Goal: Communication & Community: Answer question/provide support

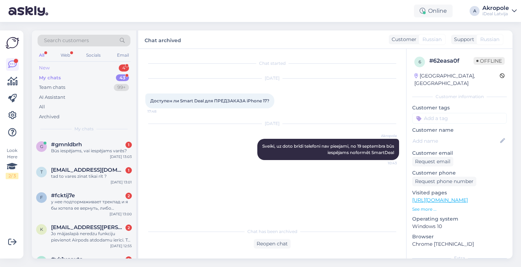
click at [93, 65] on div "New 4" at bounding box center [84, 68] width 93 height 10
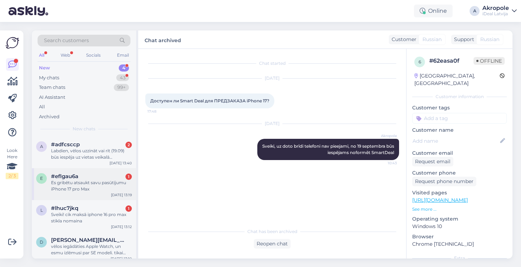
click at [97, 178] on div "#eflgau6a 1" at bounding box center [91, 176] width 81 height 6
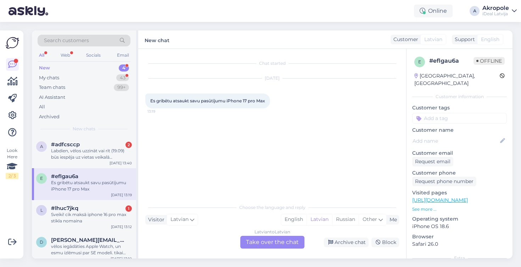
click at [248, 242] on div "Latvian to Latvian Take over the chat" at bounding box center [272, 242] width 64 height 13
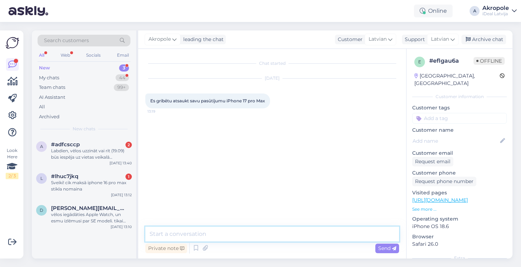
click at [219, 237] on textarea at bounding box center [272, 234] width 254 height 15
type textarea "Labdien kāds būtu pasūtījuma numurs vai jūs vārds uzvārds?"
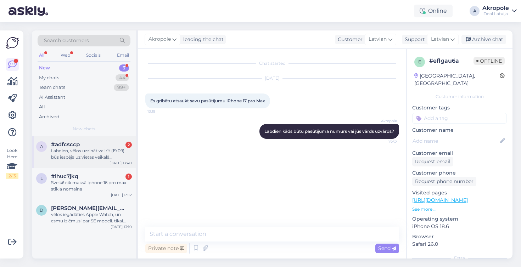
click at [126, 161] on div "[DATE] 13:40" at bounding box center [121, 163] width 22 height 5
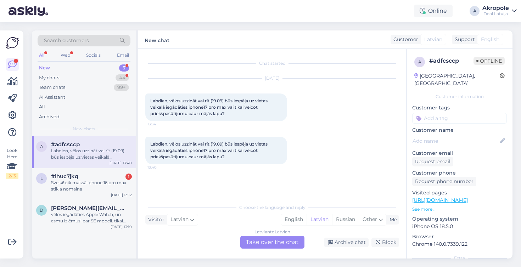
click at [256, 241] on div "Latvian to Latvian Take over the chat" at bounding box center [272, 242] width 64 height 13
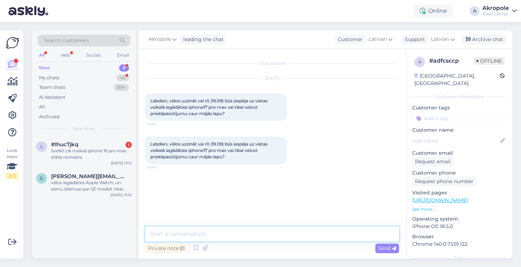
click at [248, 237] on textarea at bounding box center [272, 234] width 254 height 15
type textarea "S"
click at [172, 233] on textarea "Labdien uz doto brīdi veicot iepriekš pasūtījumu" at bounding box center [272, 234] width 254 height 15
click at [307, 238] on textarea "Labdien, uz doto brīdi veicot iepriekš pasūtījumu" at bounding box center [272, 234] width 254 height 15
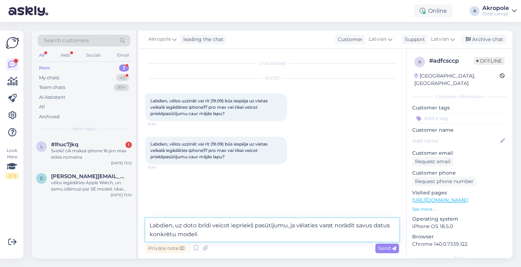
click at [178, 235] on textarea "Labdien, uz doto brīdi veicot iepriekš pasūtījumu, ja vēlaties varat norādīt sa…" at bounding box center [272, 229] width 254 height 23
click at [231, 233] on textarea "Labdien, uz doto brīdi veicot iepriekš pasūtījumu, ja vēlaties varat norādīt sa…" at bounding box center [272, 229] width 254 height 23
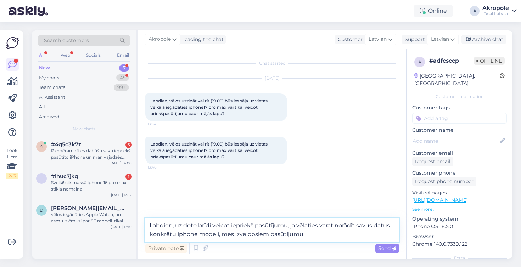
click at [321, 237] on textarea "Labdien, uz doto brīdi veicot iepriekš pasūtījumu, ja vēlaties varat norādīt sa…" at bounding box center [272, 229] width 254 height 23
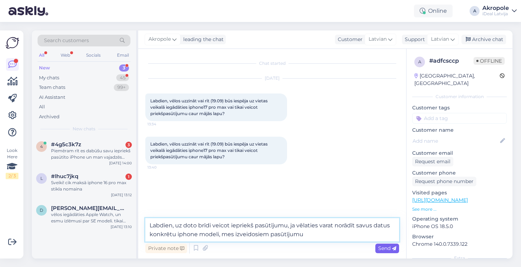
type textarea "Labdien, uz doto brīdi veicot iepriekš pasūtījumu, ja vēlaties varat norādīt sa…"
click at [385, 245] on span "Send" at bounding box center [387, 248] width 18 height 6
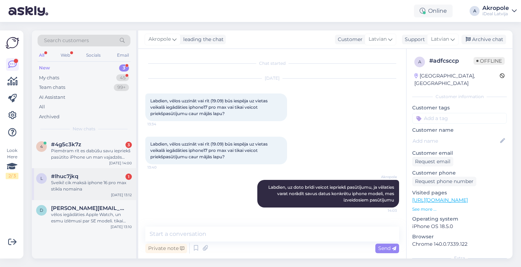
click at [115, 181] on div "Sveiki! cik maksā iphone 16 pro max stikla nomaina" at bounding box center [91, 186] width 81 height 13
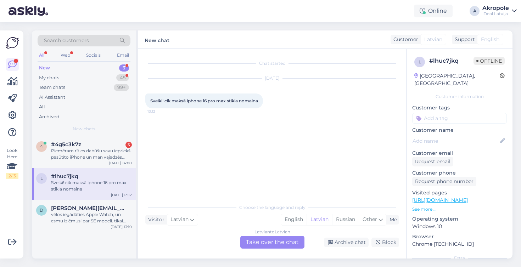
click at [284, 248] on div "Latvian to Latvian Take over the chat" at bounding box center [272, 242] width 64 height 13
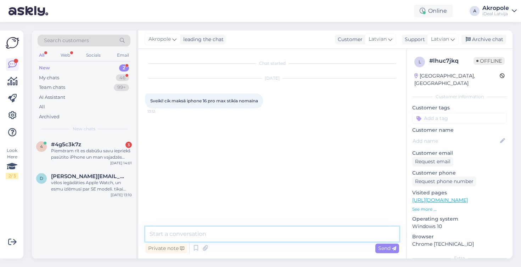
click at [174, 237] on textarea at bounding box center [272, 234] width 254 height 15
type textarea "Labdien, displeja nomaiņa iphone 16 pro [PERSON_NAME] 539eur"
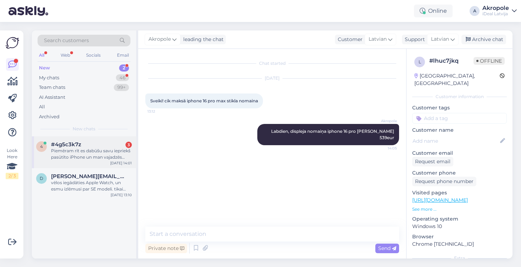
click at [112, 150] on div "Piemēram rīt es dabūšu savu iepriekš pasūtīto iPhone un man vajadzēs savākt tel…" at bounding box center [91, 154] width 81 height 13
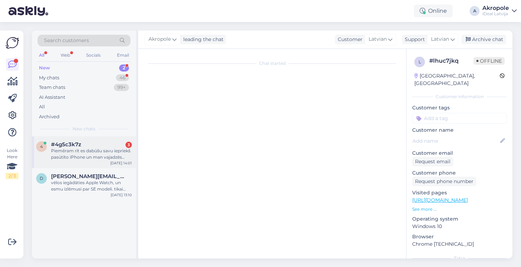
scroll to position [2, 0]
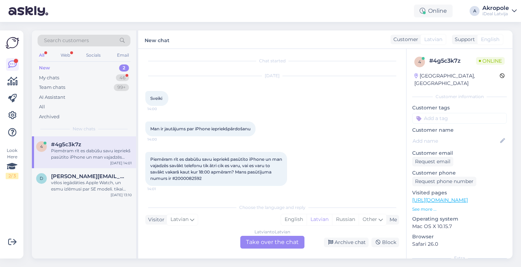
click at [189, 179] on span "Piemēram rīt es dabūšu savu iepriekš pasūtīto iPhone un man vajadzēs savākt tel…" at bounding box center [216, 169] width 133 height 24
copy div "2000082592 14:01"
click at [112, 188] on div "vēlos iegādāties Apple Watch, un esmu izlēmusi par SE modeli. tikai nezinu, vai…" at bounding box center [91, 186] width 81 height 13
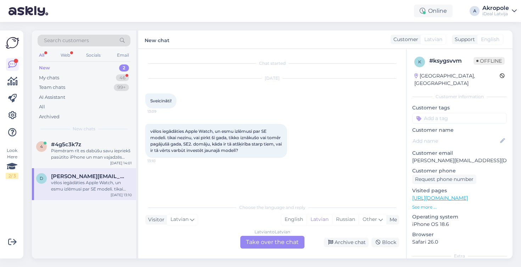
scroll to position [0, 0]
click at [103, 80] on div "My chats 46" at bounding box center [84, 78] width 93 height 10
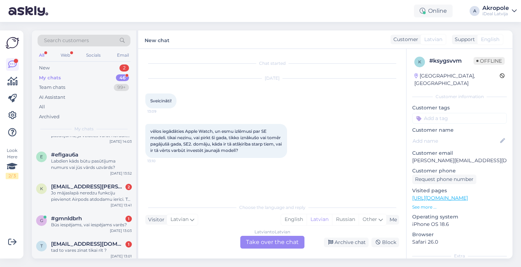
scroll to position [56, 0]
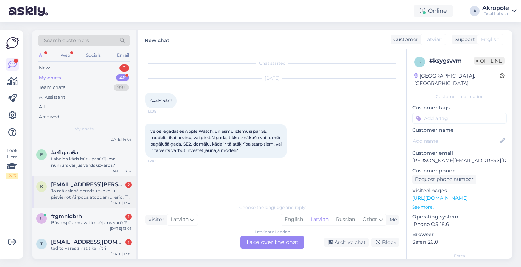
click at [93, 198] on div "Jo mājaslapā neredzu funkciju pievienot Airpods atdodamu ierīci. To var tiknai …" at bounding box center [91, 194] width 81 height 13
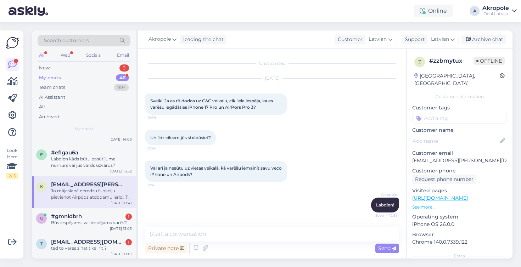
scroll to position [148, 0]
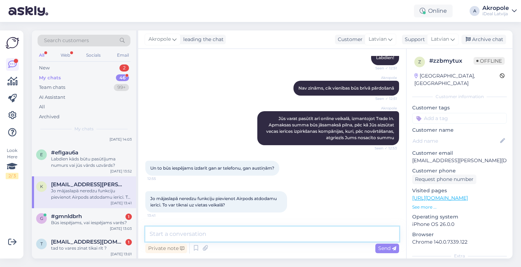
click at [192, 237] on textarea at bounding box center [272, 234] width 254 height 15
paste textarea "[URL][DOMAIN_NAME]"
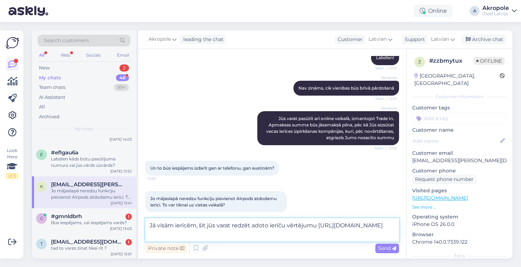
click at [201, 225] on textarea "Jā visām ierīcēm, šit jūs varat redzēt adoto ierīču vērtējumu [URL][DOMAIN_NAME]" at bounding box center [272, 229] width 254 height 23
click at [219, 227] on textarea "Jā visām ierīcēm, šeit jūs varat redzēt adoto ierīču vērtējumu [URL][DOMAIN_NAM…" at bounding box center [272, 229] width 254 height 23
click at [359, 223] on textarea "Jā visām ierīcēm, šeit jūss varat redzēt adoto ierīču vērtējumu [URL][DOMAIN_NA…" at bounding box center [272, 229] width 254 height 23
type textarea "Jā visām ierīcēm, šeit jūss varat redzēt adoto ierīču vērtējumu [URL][DOMAIN_NA…"
click at [384, 250] on span "Send" at bounding box center [387, 248] width 18 height 6
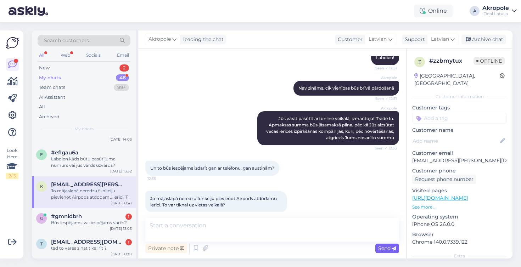
scroll to position [193, 0]
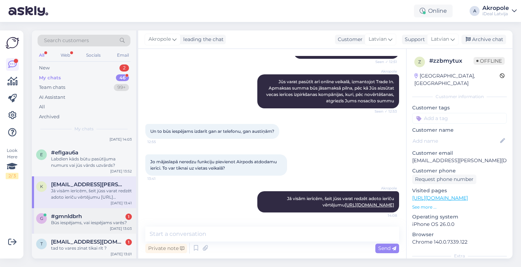
click at [112, 214] on div "#gmnldbrh 1" at bounding box center [91, 216] width 81 height 6
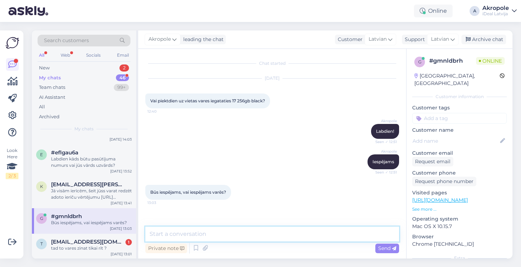
click at [203, 234] on textarea at bounding box center [272, 234] width 254 height 15
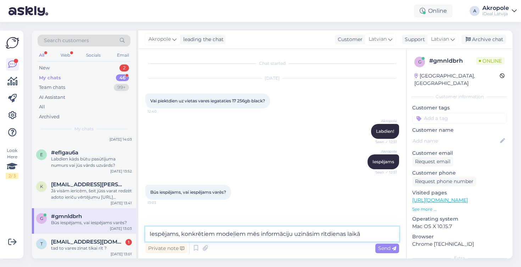
drag, startPoint x: 184, startPoint y: 235, endPoint x: 112, endPoint y: 233, distance: 72.4
click at [112, 233] on div "Search customers All Web Socials Email New 2 My chats 46 Team chats 99+ AI Assi…" at bounding box center [272, 144] width 481 height 228
click at [351, 232] on textarea "Konkrētiem modeļiem mēs informāciju uzināsim rītdienas laikā" at bounding box center [272, 234] width 254 height 15
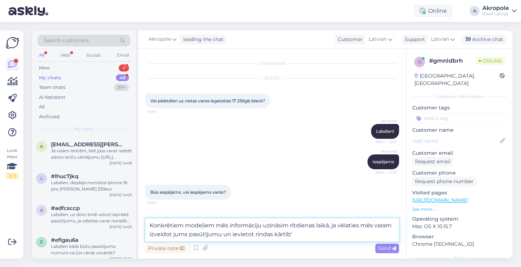
type textarea "Konkrētiem modeļiem mēs informāciju uzināsim rītdienas laikā, ja vēlaties mēs v…"
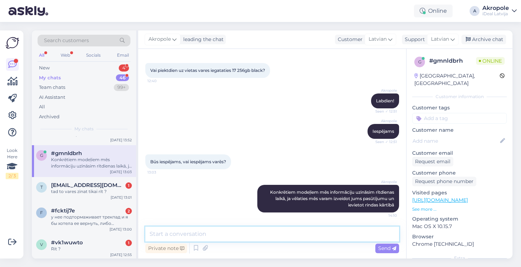
scroll to position [121, 0]
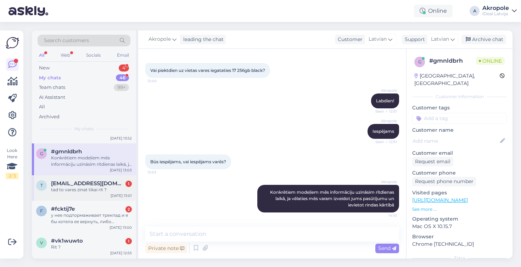
click at [107, 190] on div "tad to vares zinat tikai rīt ?" at bounding box center [91, 190] width 81 height 6
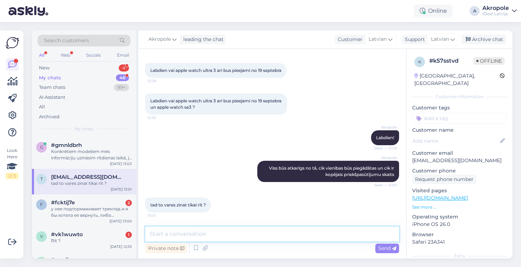
click at [192, 238] on textarea at bounding box center [272, 234] width 254 height 15
type textarea "jā :)"
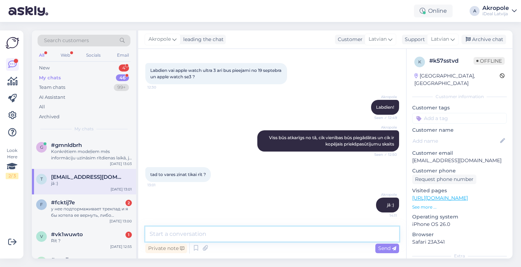
scroll to position [74, 0]
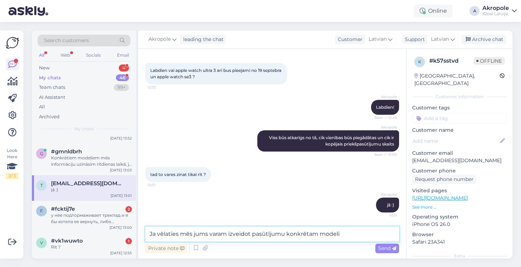
type textarea "Ja vēlaties mēs jums varam izveidot pasūtījumu konkrētam modelim"
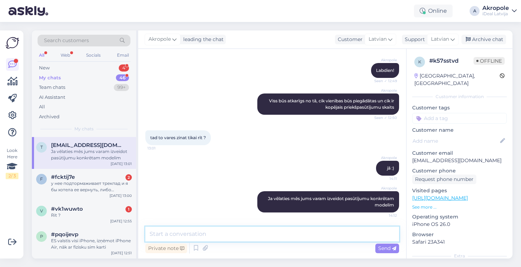
scroll to position [160, 0]
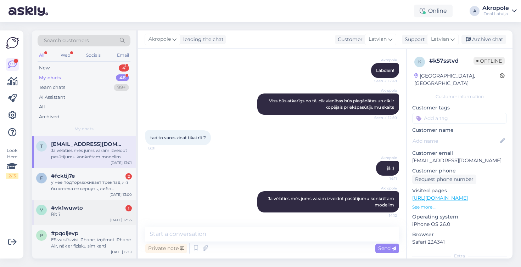
click at [99, 205] on div "#vk1wuwto 1" at bounding box center [91, 208] width 81 height 6
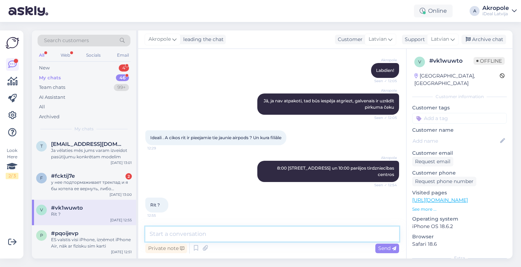
click at [192, 235] on textarea at bounding box center [272, 234] width 254 height 15
type textarea "Jā"
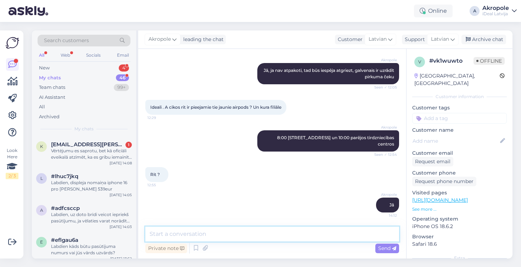
scroll to position [0, 0]
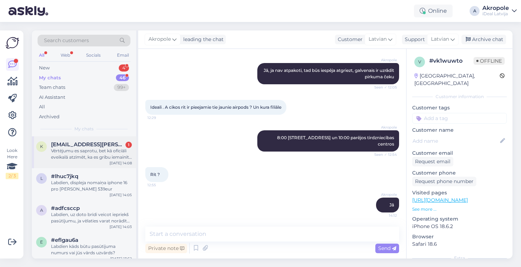
click at [93, 158] on div "Vērtējumu es saprotu, bet kā oficiāli eveikalā atzīmēt, ka es gribu iemainīt Ai…" at bounding box center [91, 154] width 81 height 13
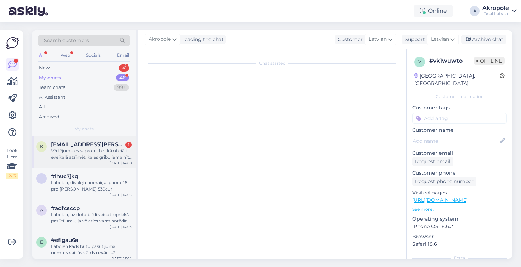
scroll to position [221, 0]
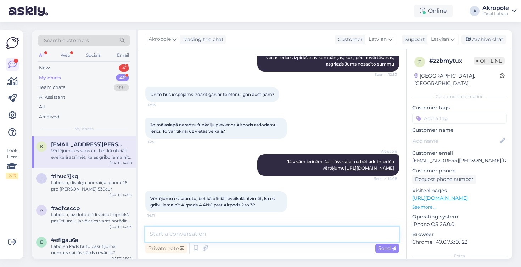
click at [216, 235] on textarea at bounding box center [272, 234] width 254 height 15
type textarea "a"
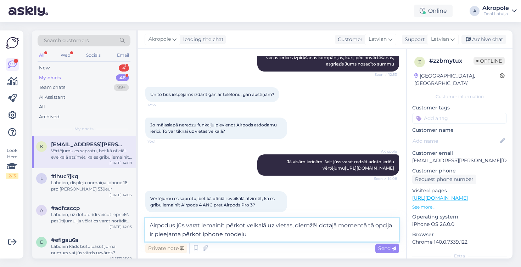
type textarea "Airpodus jūs varat iemainīt pērkot veikalā uz vietas, diemžēl dotajā momentā tā…"
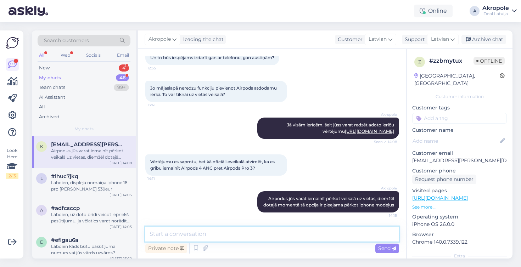
scroll to position [0, 0]
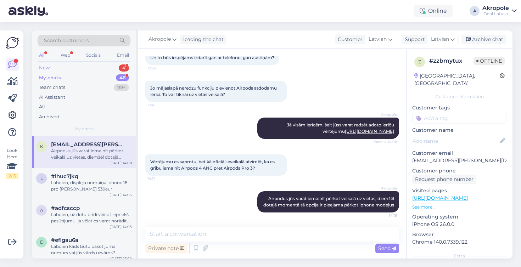
click at [89, 67] on div "New 4" at bounding box center [84, 68] width 93 height 10
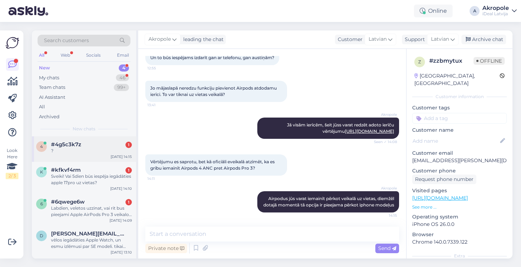
click at [86, 155] on div "4 #4g5c3k7z 1 ? [DATE] 14:15" at bounding box center [84, 150] width 104 height 26
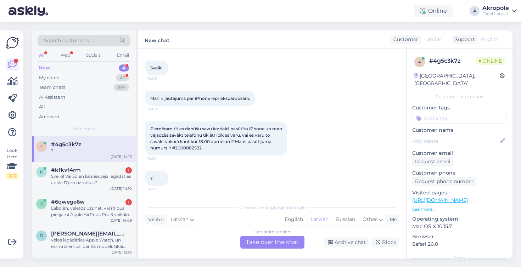
click at [99, 72] on div "New 4" at bounding box center [84, 68] width 93 height 10
click at [93, 77] on div "My chats 46" at bounding box center [84, 78] width 93 height 10
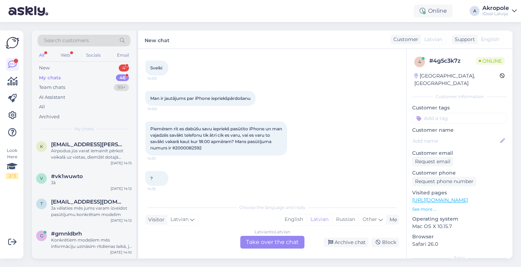
scroll to position [0, 0]
click at [98, 67] on div "New 4" at bounding box center [84, 68] width 93 height 10
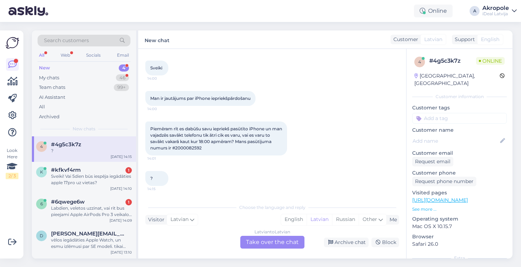
click at [253, 240] on div "Latvian to Latvian Take over the chat" at bounding box center [272, 242] width 64 height 13
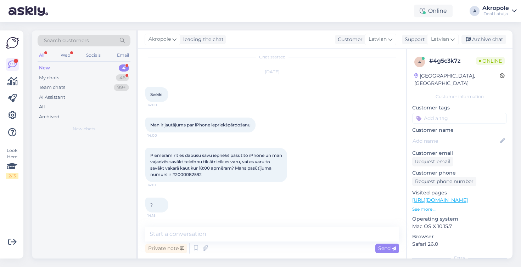
scroll to position [6, 0]
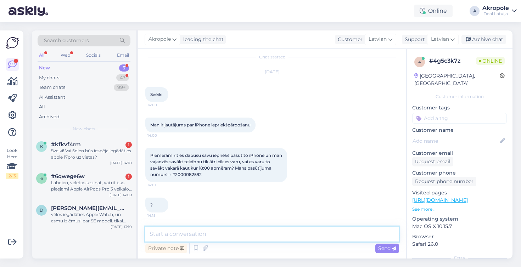
click at [240, 240] on textarea at bounding box center [272, 234] width 254 height 15
type textarea "J"
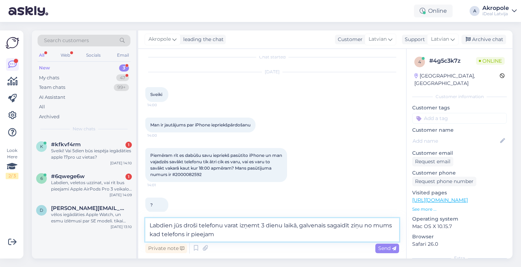
type textarea "Labdien jūs droši telefonu varat izņemt 3 dienu laikā, galvenais sagaidīt ziņu …"
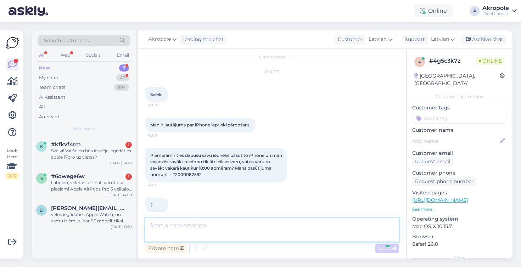
scroll to position [43, 0]
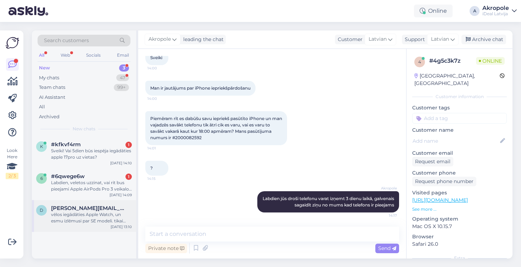
click at [130, 213] on div "vēlos iegādāties Apple Watch, un esmu izlēmusi par SE modeli. tikai nezinu, vai…" at bounding box center [91, 218] width 81 height 13
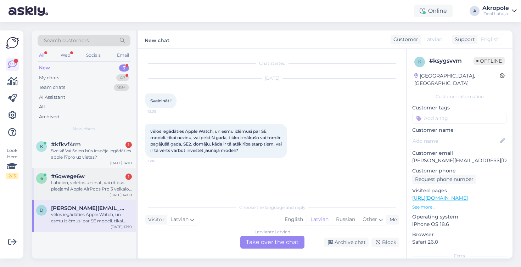
click at [118, 190] on div "Labdien, veletos uzzinat, vai rit bus pieejami Apple AirPods Pro 3 veikalos ?" at bounding box center [91, 186] width 81 height 13
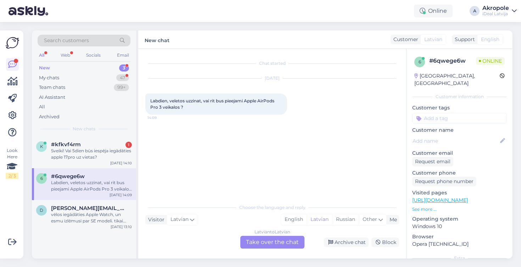
click at [266, 246] on div "Latvian to Latvian Take over the chat" at bounding box center [272, 242] width 64 height 13
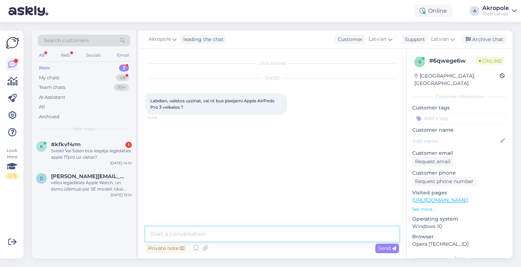
click at [252, 240] on textarea at bounding box center [272, 234] width 254 height 15
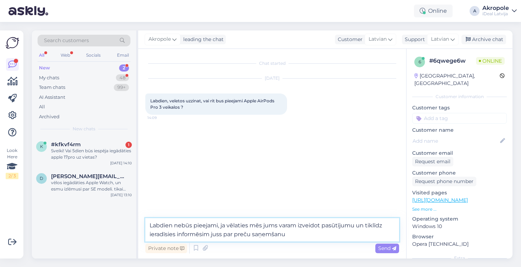
click at [355, 227] on textarea "Labdien nebūs pieejami, ja vēlaties mēs jums varam izveidot pasūtījumu un tiklī…" at bounding box center [272, 229] width 254 height 23
click at [328, 233] on textarea "Labdien nebūs pieejami, ja vēlaties mēs jums varam izveidot pasūtījumu, un tikl…" at bounding box center [272, 229] width 254 height 23
type textarea "Labdien nebūs pieejami, ja vēlaties mēs jums varam izveidot pasūtījumu, un tikl…"
click at [390, 246] on span "Send" at bounding box center [387, 248] width 18 height 6
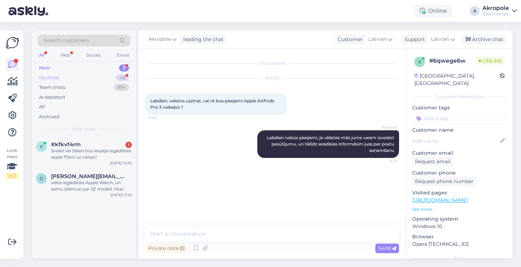
click at [110, 77] on div "My chats 48" at bounding box center [84, 78] width 93 height 10
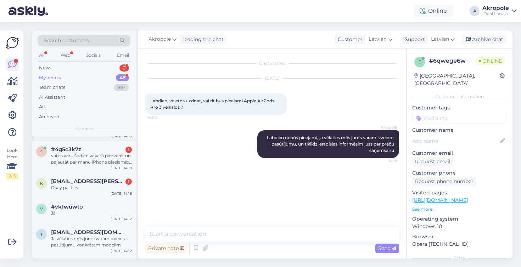
scroll to position [27, 0]
click at [104, 161] on div "vai es varu šodien vakarā piezvanīt un pajautāt par manu iPhone pieejamību rītd…" at bounding box center [91, 158] width 81 height 13
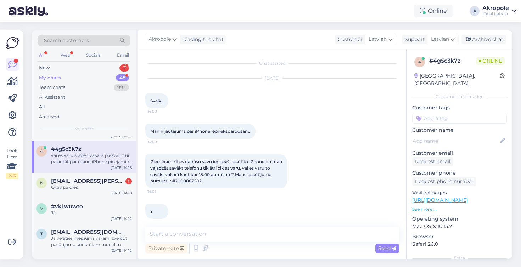
scroll to position [80, 0]
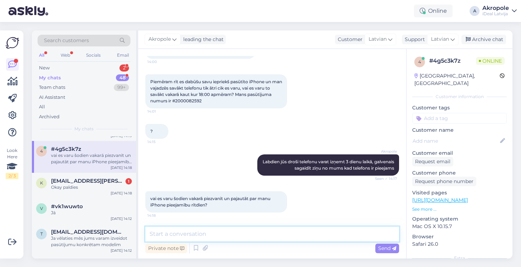
click at [170, 229] on textarea at bounding box center [272, 234] width 254 height 15
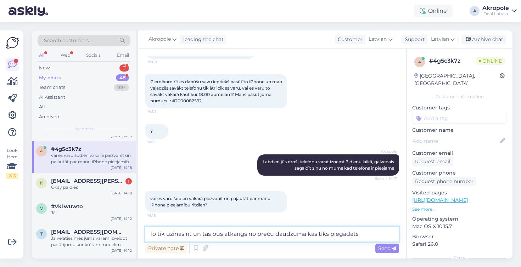
click at [221, 234] on textarea "To tik uzinās rīt un tas būs atkarīgs no preču daudzuma kas tiks piegādāts" at bounding box center [272, 234] width 254 height 15
click at [275, 234] on textarea "To tik uzinās rīt un tas būss atkarīgs no preču daudzuma kas tiks piegādāts" at bounding box center [272, 234] width 254 height 15
click at [360, 234] on textarea "To tik uzinās rīt un tas būss atkarīgs no preču daudzuma kas tiks piegādāts" at bounding box center [272, 234] width 254 height 15
click at [373, 237] on textarea "To tik uzinās rīt un tas būss atkarīgs no preču daudzuma kas tiks piegādāts" at bounding box center [272, 234] width 254 height 15
type textarea "To tik uzinās rīt un tas būss atkarīgs no preču daudzuma kas tiks piegādāts"
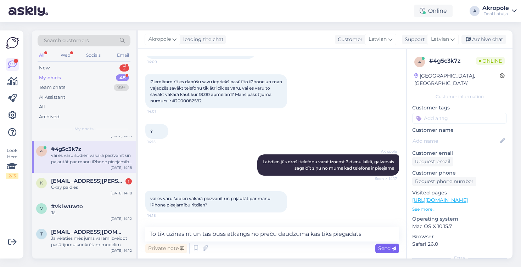
click at [381, 251] on span "Send" at bounding box center [387, 248] width 18 height 6
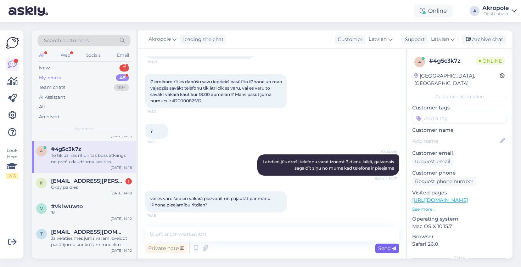
scroll to position [117, 0]
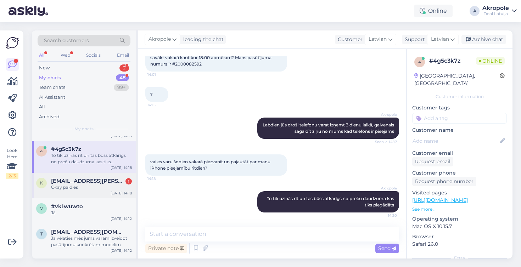
click at [113, 189] on div "Okay paldies" at bounding box center [91, 187] width 81 height 6
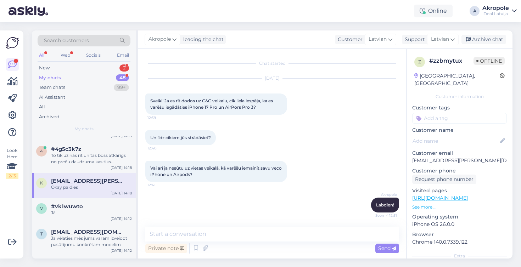
scroll to position [295, 0]
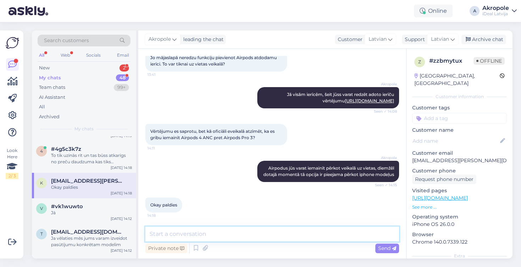
click at [191, 233] on textarea at bounding box center [272, 234] width 254 height 15
type textarea "Jauku dienu :)"
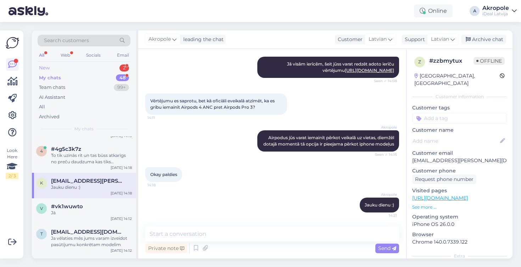
click at [106, 67] on div "New 2" at bounding box center [84, 68] width 93 height 10
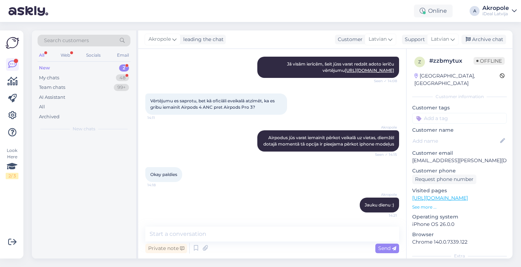
scroll to position [0, 0]
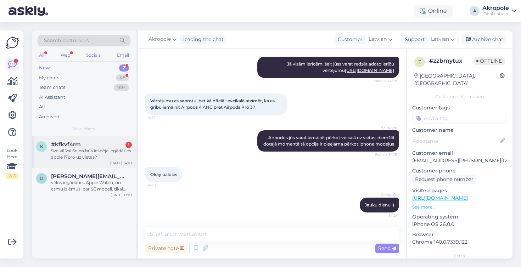
click at [114, 157] on div "Sveiki! Vai 5dien būs iespēja iegādāties apple 17pro uz vietas?" at bounding box center [91, 154] width 81 height 13
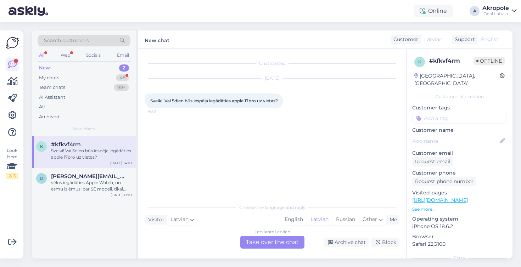
click at [114, 157] on div "Sveiki! Vai 5dien būs iespēja iegādāties apple 17pro uz vietas?" at bounding box center [91, 154] width 81 height 13
click at [250, 243] on div "Latvian to Latvian Take over the chat" at bounding box center [272, 242] width 64 height 13
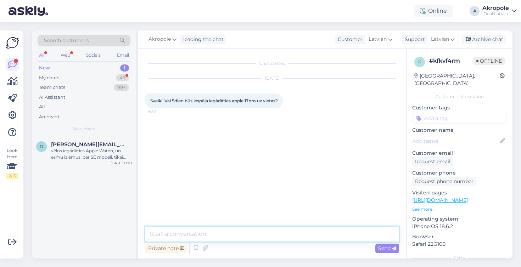
click at [222, 234] on textarea at bounding box center [272, 234] width 254 height 15
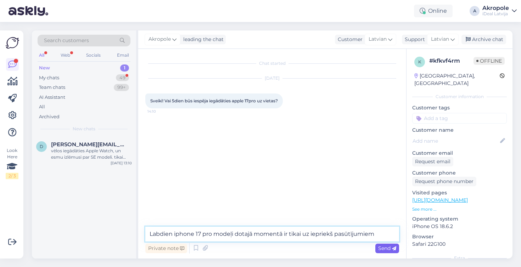
type textarea "Labdien iphone 17 pro modeļi dotajā momentā ir tikai uz iepriekš pasūtījumiem"
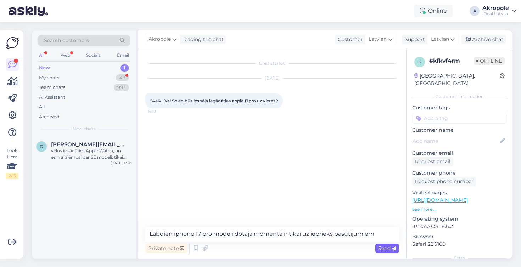
click at [385, 248] on span "Send" at bounding box center [387, 248] width 18 height 6
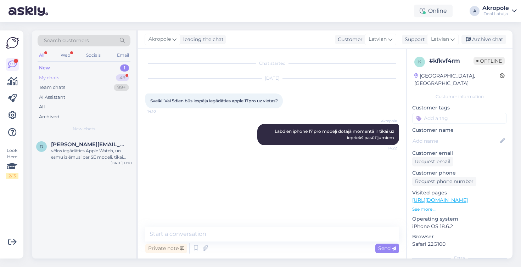
click at [94, 81] on div "My chats 49" at bounding box center [84, 78] width 93 height 10
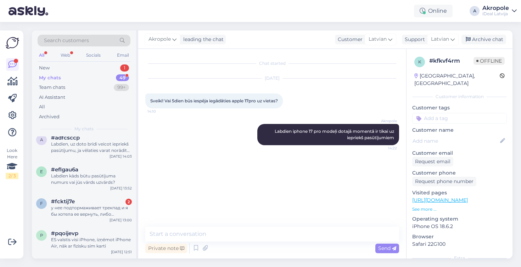
scroll to position [255, 0]
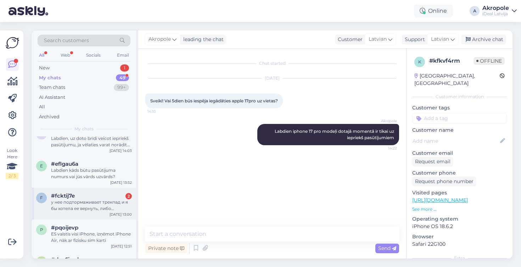
click at [105, 200] on div "у нее подтормаживает трекпад и я бы хотела ее вернуть, либо обменять и доплатит…" at bounding box center [91, 205] width 81 height 13
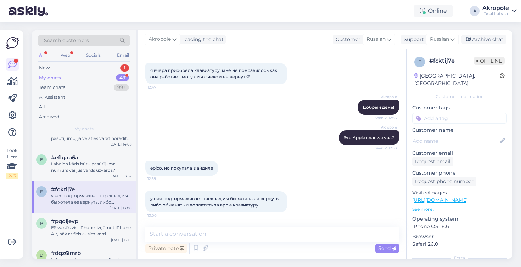
scroll to position [30, 0]
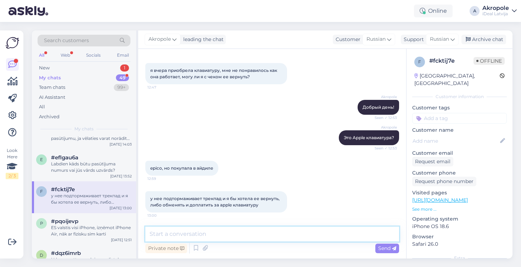
click at [220, 235] on textarea at bounding box center [272, 234] width 254 height 15
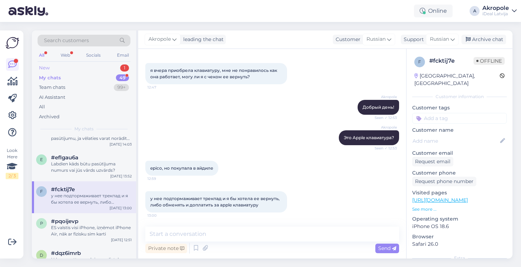
click at [108, 67] on div "New 1" at bounding box center [84, 68] width 93 height 10
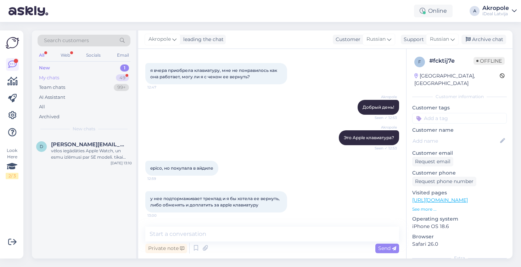
click at [101, 76] on div "My chats 49" at bounding box center [84, 78] width 93 height 10
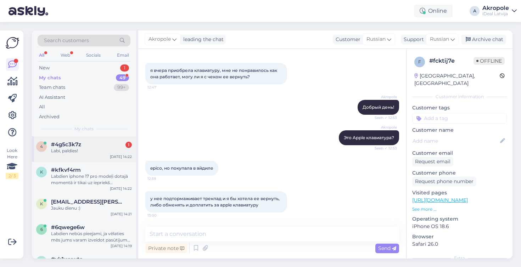
click at [109, 141] on div "#4g5c3k7z 1" at bounding box center [91, 144] width 81 height 6
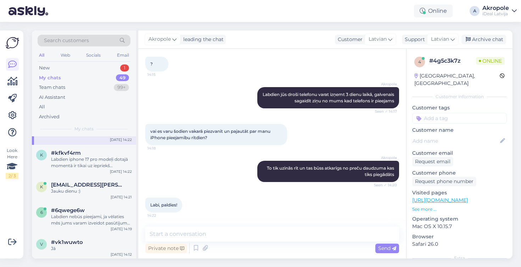
scroll to position [18, 0]
click at [109, 160] on div "Labdien iphone 17 pro modeļi dotajā momentā ir tikai uz iepriekš pasūtījumiem" at bounding box center [91, 162] width 81 height 13
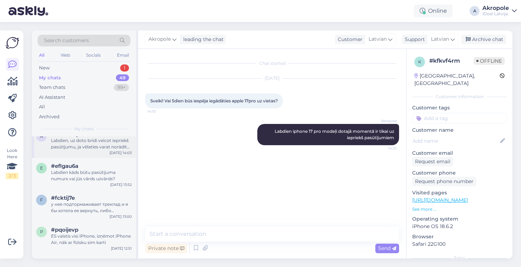
scroll to position [247, 0]
click at [102, 203] on div "у нее подтормаживает трекпад и я бы хотела ее вернуть, либо обменять и доплатит…" at bounding box center [91, 207] width 81 height 13
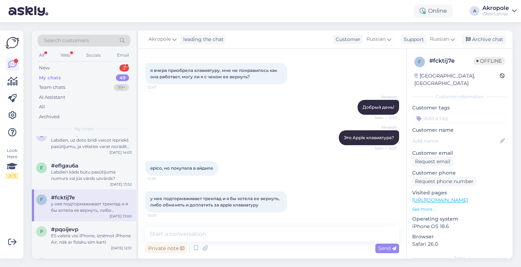
scroll to position [0, 0]
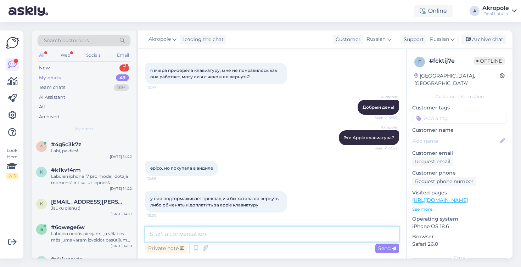
click at [188, 238] on textarea at bounding box center [272, 234] width 254 height 15
paste textarea "Если клавиатура не повреждена и была куплена 14 дней назад, мы можем обменять е…"
type textarea "Если клавиатура не повреждена и была куплена 14 дней назад, мы можем обменять е…"
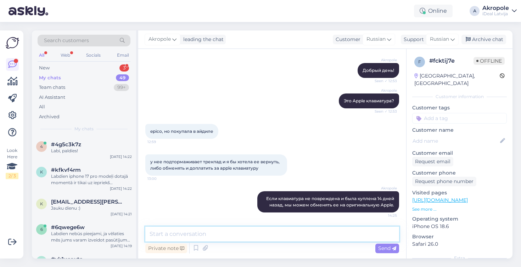
scroll to position [37, 0]
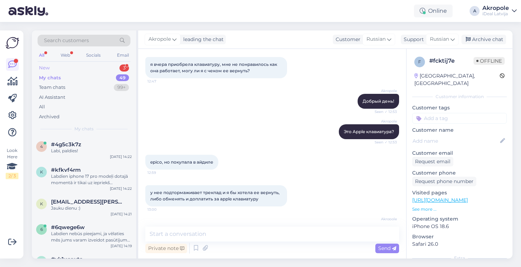
click at [95, 66] on div "New 3" at bounding box center [84, 68] width 93 height 10
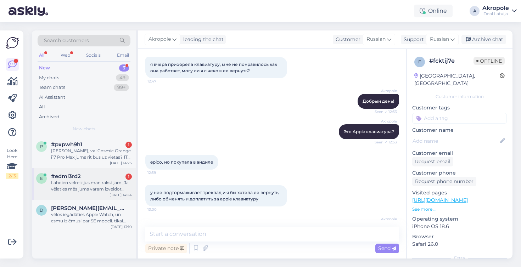
click at [94, 180] on div "Labdien velreiz jus man rakstijam ,Ja vēlaties mēs jums varam izveidot pasūtīju…" at bounding box center [91, 186] width 81 height 13
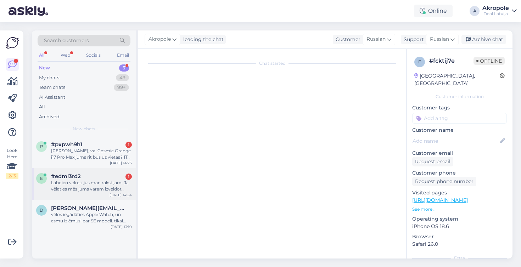
scroll to position [0, 0]
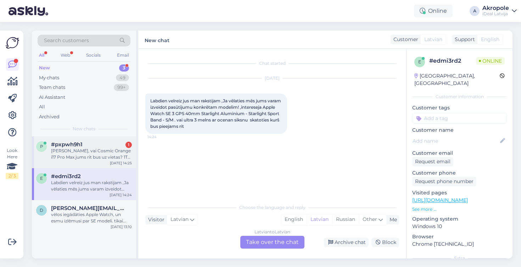
click at [121, 159] on div "[PERSON_NAME], vai Cosmic Orange i17 Pro Max jums rit bus uz vietas? 1TB un 2TB." at bounding box center [91, 154] width 81 height 13
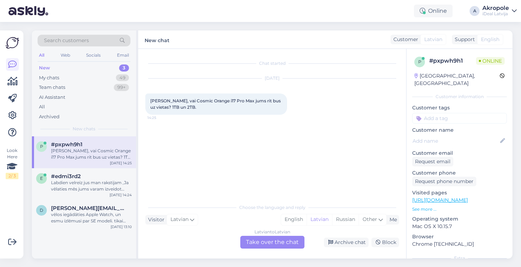
click at [256, 245] on div "Latvian to Latvian Take over the chat" at bounding box center [272, 242] width 64 height 13
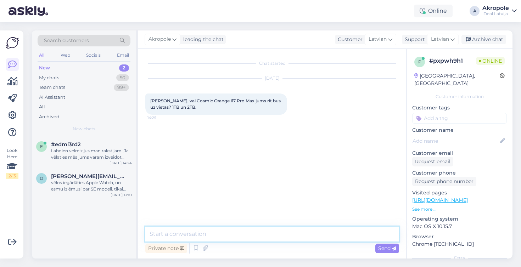
click at [225, 229] on textarea at bounding box center [272, 234] width 254 height 15
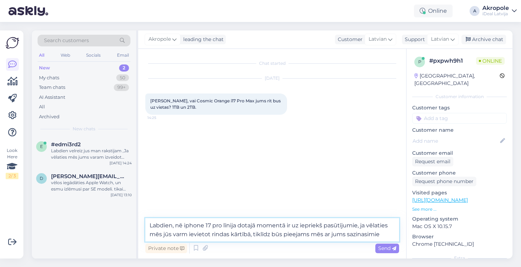
type textarea "Labdien, nē iphone 17 pro līnija dotajā momentā ir uz iepriekš pasūtījumie, ja …"
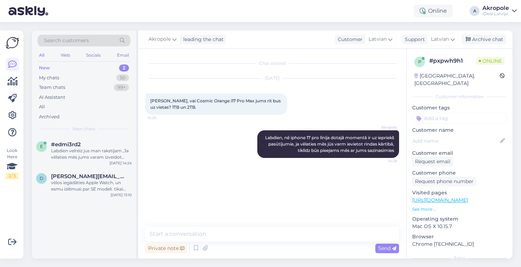
click at [424, 76] on div "[GEOGRAPHIC_DATA], [GEOGRAPHIC_DATA]" at bounding box center [457, 79] width 85 height 15
click at [503, 75] on icon at bounding box center [502, 76] width 5 height 5
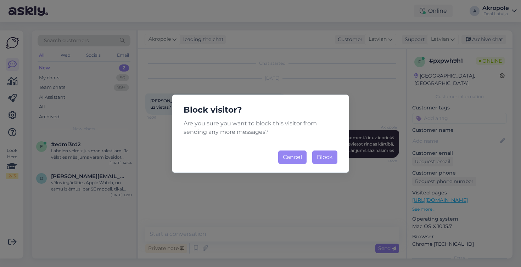
click at [297, 158] on button "Cancel" at bounding box center [292, 157] width 28 height 13
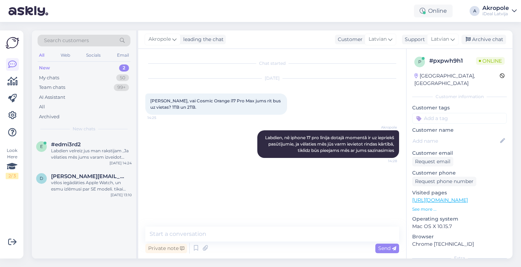
click at [441, 61] on div "# pxpwh9h1" at bounding box center [452, 61] width 47 height 9
click at [422, 63] on div "p" at bounding box center [420, 62] width 11 height 11
click at [58, 77] on div "My chats" at bounding box center [49, 77] width 20 height 7
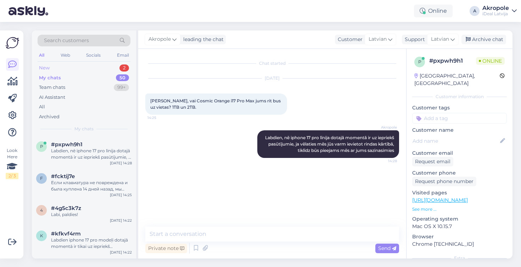
click at [54, 67] on div "New 2" at bounding box center [84, 68] width 93 height 10
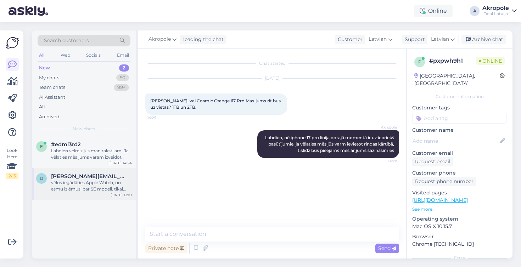
click at [82, 180] on div "vēlos iegādāties Apple Watch, un esmu izlēmusi par SE modeli. tikai nezinu, vai…" at bounding box center [91, 186] width 81 height 13
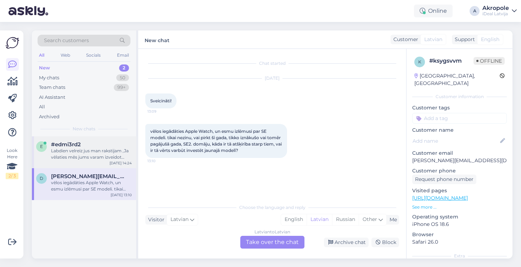
click at [116, 156] on div "Labdien velreiz jus man rakstijam ,Ja vēlaties mēs jums varam izveidot pasūtīju…" at bounding box center [91, 154] width 81 height 13
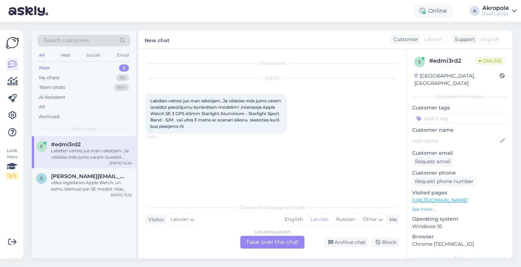
click at [246, 241] on div "Latvian to Latvian Take over the chat" at bounding box center [272, 242] width 64 height 13
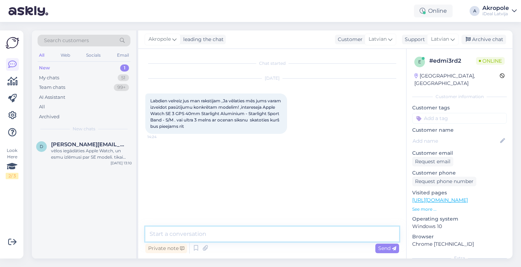
click at [238, 237] on textarea at bounding box center [272, 234] width 254 height 15
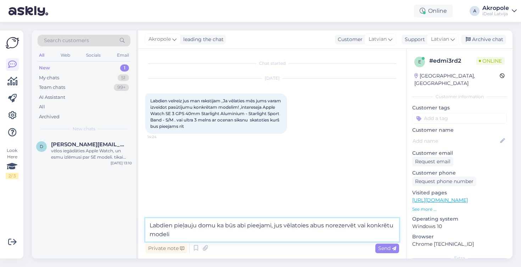
type textarea "Labdien pieļauju domu ka būs abi pieejami, jus vēlatoies abus norezervēt vai ko…"
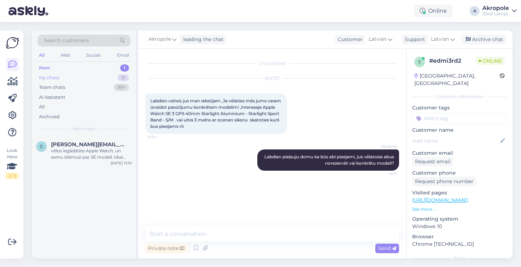
click at [97, 77] on div "My chats 51" at bounding box center [84, 78] width 93 height 10
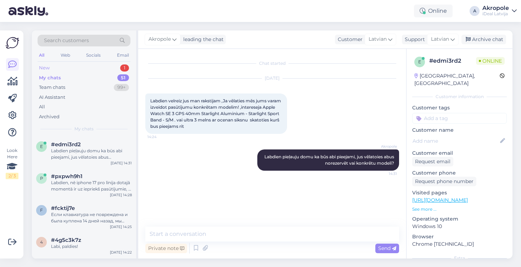
click at [91, 66] on div "New 1" at bounding box center [84, 68] width 93 height 10
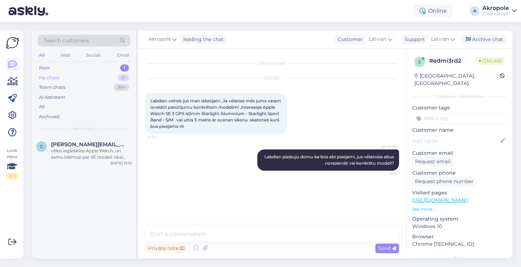
click at [84, 73] on div "My chats 51" at bounding box center [84, 78] width 93 height 10
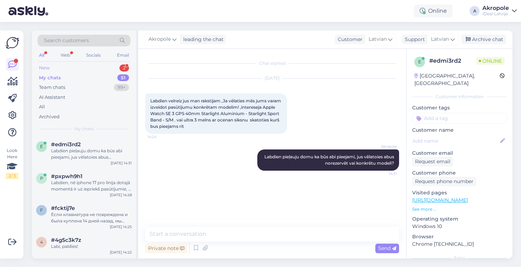
click at [108, 65] on div "New 2" at bounding box center [84, 68] width 93 height 10
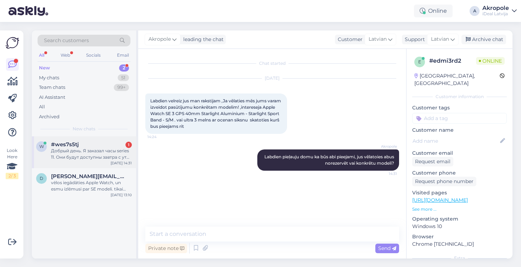
click at [115, 145] on div "#wes7s5tj 1" at bounding box center [91, 144] width 81 height 6
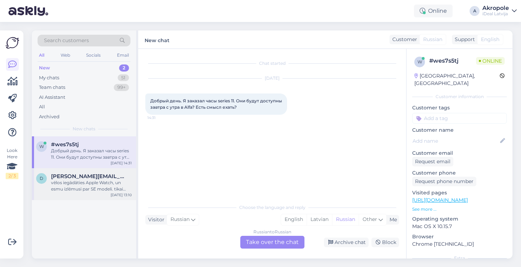
click at [95, 181] on div "vēlos iegādāties Apple Watch, un esmu izlēmusi par SE modeli. tikai nezinu, vai…" at bounding box center [91, 186] width 81 height 13
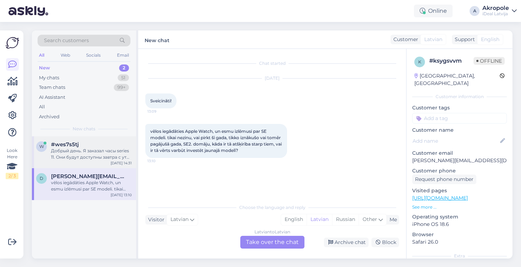
click at [98, 158] on div "Добрый день. Я заказал часы series 11. Они будут доступны завтра с утра в Alfa?…" at bounding box center [91, 154] width 81 height 13
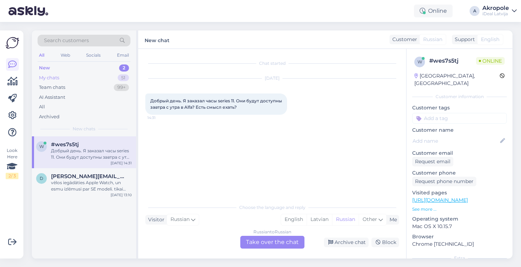
click at [98, 79] on div "My chats 51" at bounding box center [84, 78] width 93 height 10
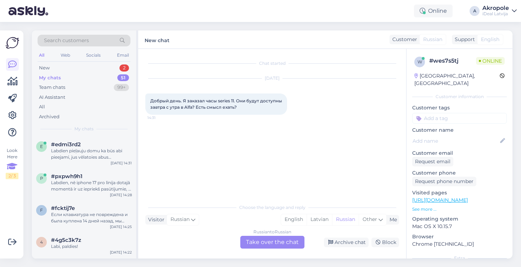
click at [15, 170] on icon at bounding box center [12, 166] width 11 height 13
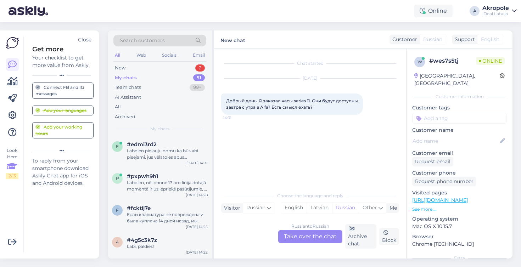
click at [84, 40] on div "Close" at bounding box center [84, 39] width 13 height 7
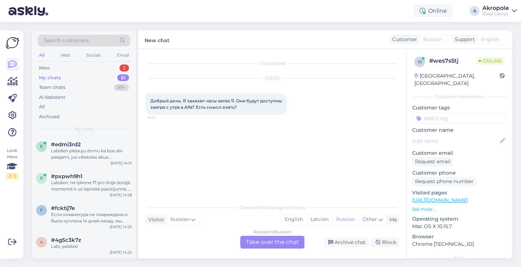
click at [88, 80] on div "My chats 51" at bounding box center [84, 78] width 93 height 10
click at [107, 78] on div "My chats 51" at bounding box center [84, 78] width 93 height 10
click at [97, 76] on div "My chats 51" at bounding box center [84, 78] width 93 height 10
click at [93, 70] on div "New 2" at bounding box center [84, 68] width 93 height 10
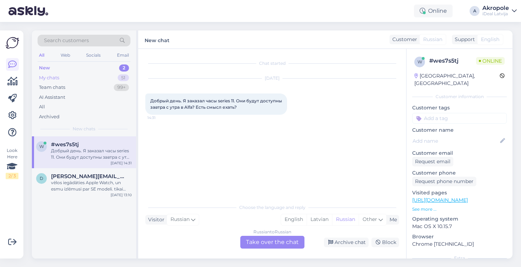
click at [90, 77] on div "My chats 51" at bounding box center [84, 78] width 93 height 10
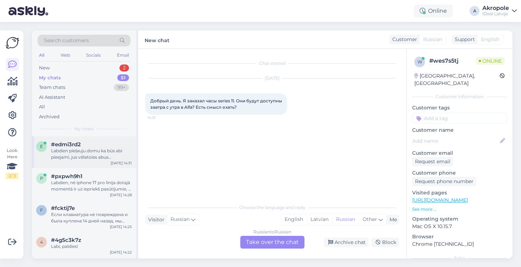
click at [86, 140] on div "e #edmi3rd2 Labdien pieļauju domu ka būs abi pieejami, jus vēlatoies abus norez…" at bounding box center [84, 153] width 104 height 32
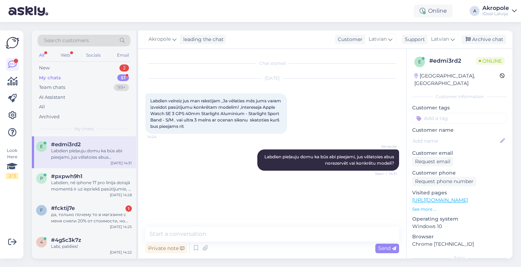
click at [108, 76] on div "My chats 51" at bounding box center [84, 78] width 93 height 10
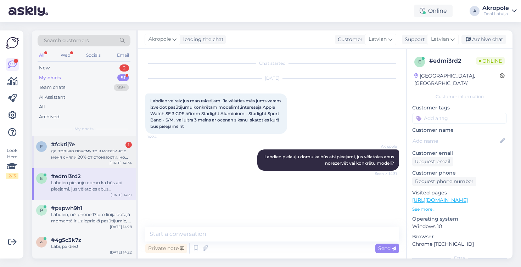
click at [96, 159] on div "да, только почему то в магазине с меня сняли 20% от стоимости, но спасибо за св…" at bounding box center [91, 154] width 81 height 13
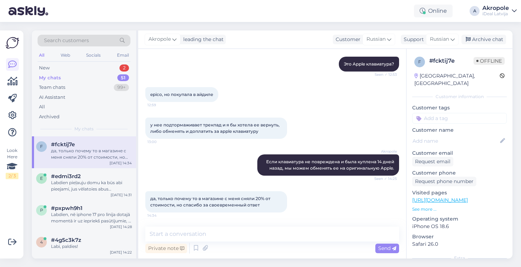
click at [182, 155] on div "Akropole Если клавиатура не повреждена и была куплена 14 дней назад, мы можем о…" at bounding box center [272, 165] width 254 height 37
click at [190, 96] on span "epico, но покупала в айдиле" at bounding box center [181, 94] width 63 height 5
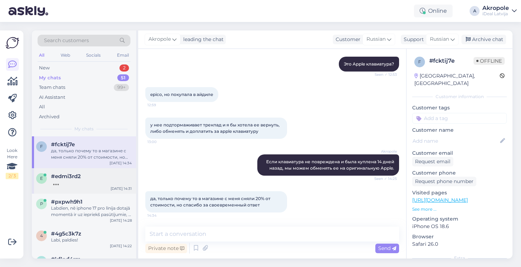
click at [91, 171] on div "e #edmi3rd2 [DATE] 14:31" at bounding box center [84, 181] width 104 height 26
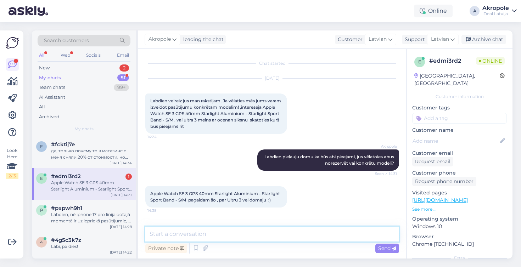
click at [227, 235] on textarea at bounding box center [272, 234] width 254 height 15
type textarea "Vajadzēs jūsu vārdu uzvārdu telefona nummuru"
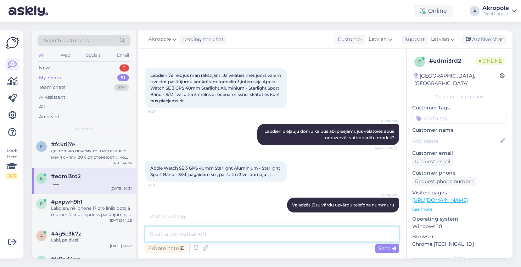
scroll to position [56, 0]
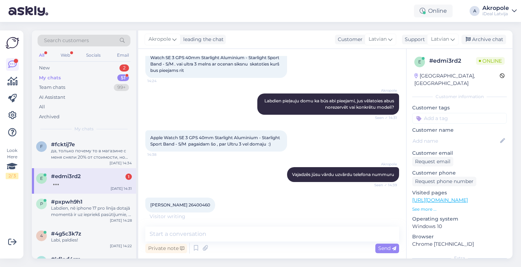
click at [218, 204] on div "[PERSON_NAME] 26400460 14:39" at bounding box center [272, 205] width 254 height 30
click at [186, 206] on span "[PERSON_NAME] 26400460" at bounding box center [180, 204] width 60 height 5
copy span "26400460"
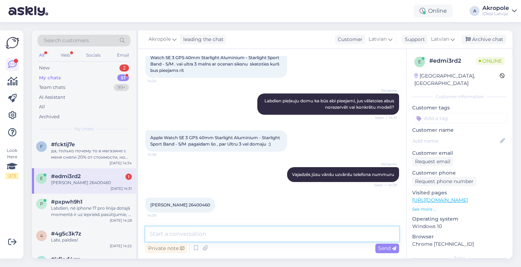
click at [216, 236] on textarea at bounding box center [272, 234] width 254 height 15
type textarea "p"
paste textarea "265572"
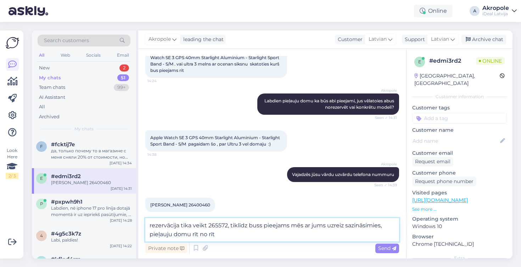
type textarea "rezervācija tika veikt 265572, tiklīdz buss pieejams mēs ar jums uzreiz sazinās…"
click at [238, 238] on textarea "rezervācija tika veikt 265572, tiklīdz buss pieejams mēs ar jums uzreiz sazinās…" at bounding box center [272, 229] width 254 height 23
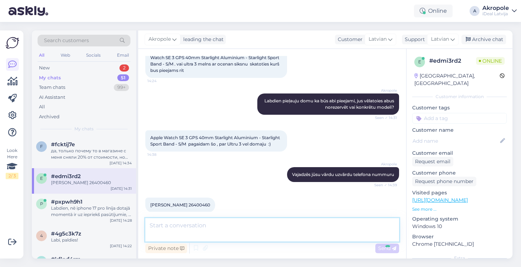
scroll to position [93, 0]
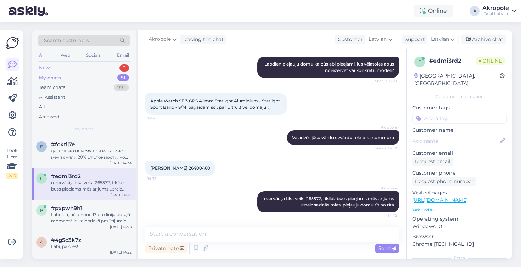
click at [107, 66] on div "New 2" at bounding box center [84, 68] width 93 height 10
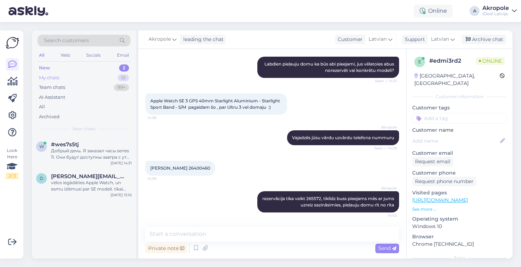
click at [89, 78] on div "My chats 51" at bounding box center [84, 78] width 93 height 10
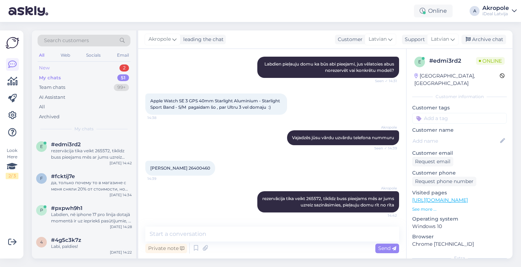
click at [87, 70] on div "New 2" at bounding box center [84, 68] width 93 height 10
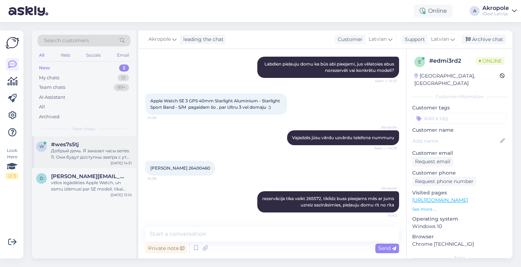
click at [87, 160] on div "w #wes7s5tj Добрый день. Я заказал часы series 11. Они будут доступны завтра с …" at bounding box center [84, 153] width 104 height 32
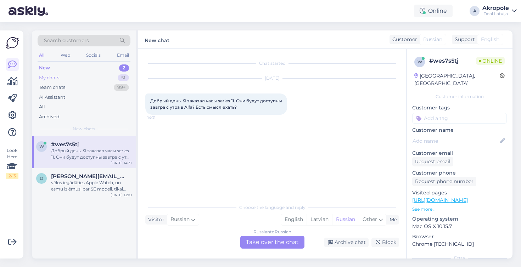
click at [103, 80] on div "My chats 51" at bounding box center [84, 78] width 93 height 10
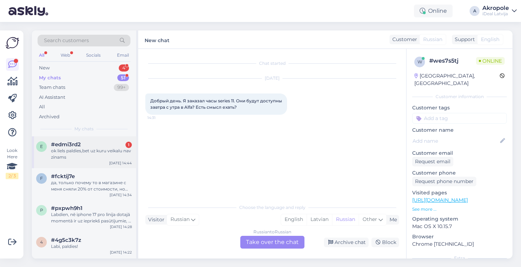
click at [112, 148] on div "ok liels paldies,bet uz kuru veikalu nav zinams" at bounding box center [91, 154] width 81 height 13
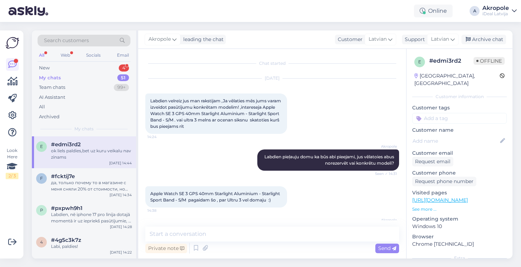
scroll to position [123, 0]
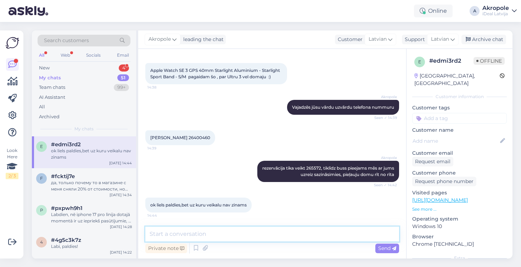
click at [202, 236] on textarea at bounding box center [272, 234] width 254 height 15
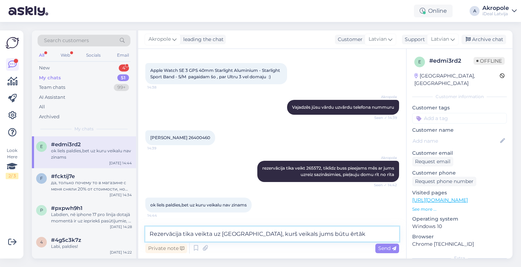
type textarea "Rezervācija tika veikta uz Akropole Rīga, kurš veikals jums būtu ērtāk?"
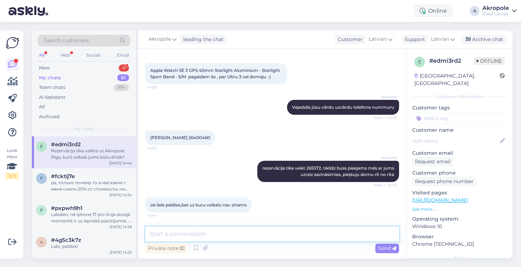
scroll to position [160, 0]
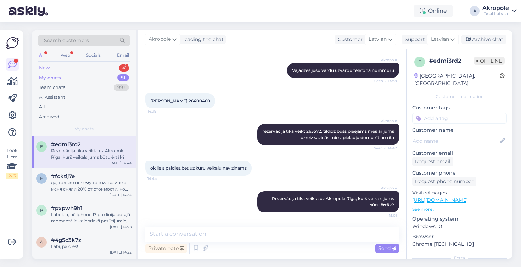
click at [62, 70] on div "New 4" at bounding box center [84, 68] width 93 height 10
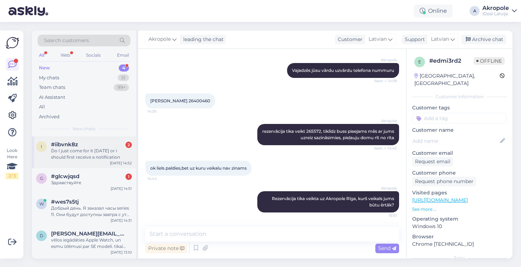
click at [99, 148] on div "Do I just come for it [DATE] or i should first receive a notification" at bounding box center [91, 154] width 81 height 13
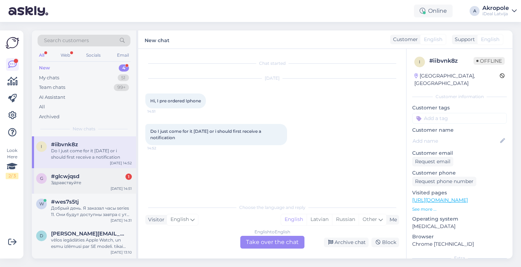
click at [83, 181] on div "Здравствуйте" at bounding box center [91, 183] width 81 height 6
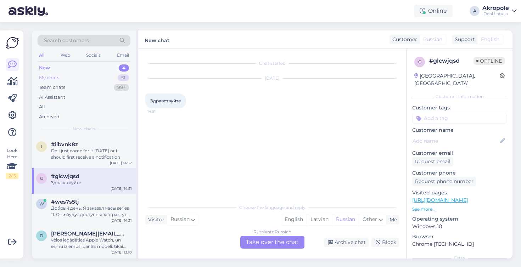
click at [90, 75] on div "My chats 51" at bounding box center [84, 78] width 93 height 10
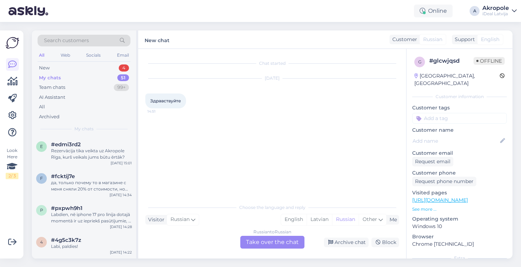
click at [280, 241] on div "Russian to Russian Take over the chat" at bounding box center [272, 242] width 64 height 13
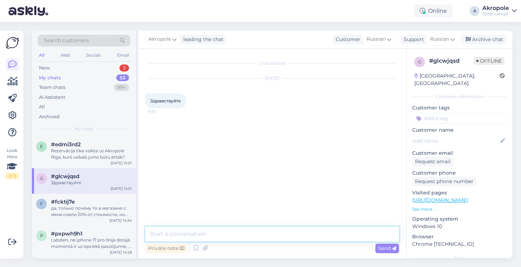
click at [227, 236] on textarea at bounding box center [272, 234] width 254 height 15
type textarea "S"
type textarea "Labdien"
